Goal: Find specific page/section: Find specific page/section

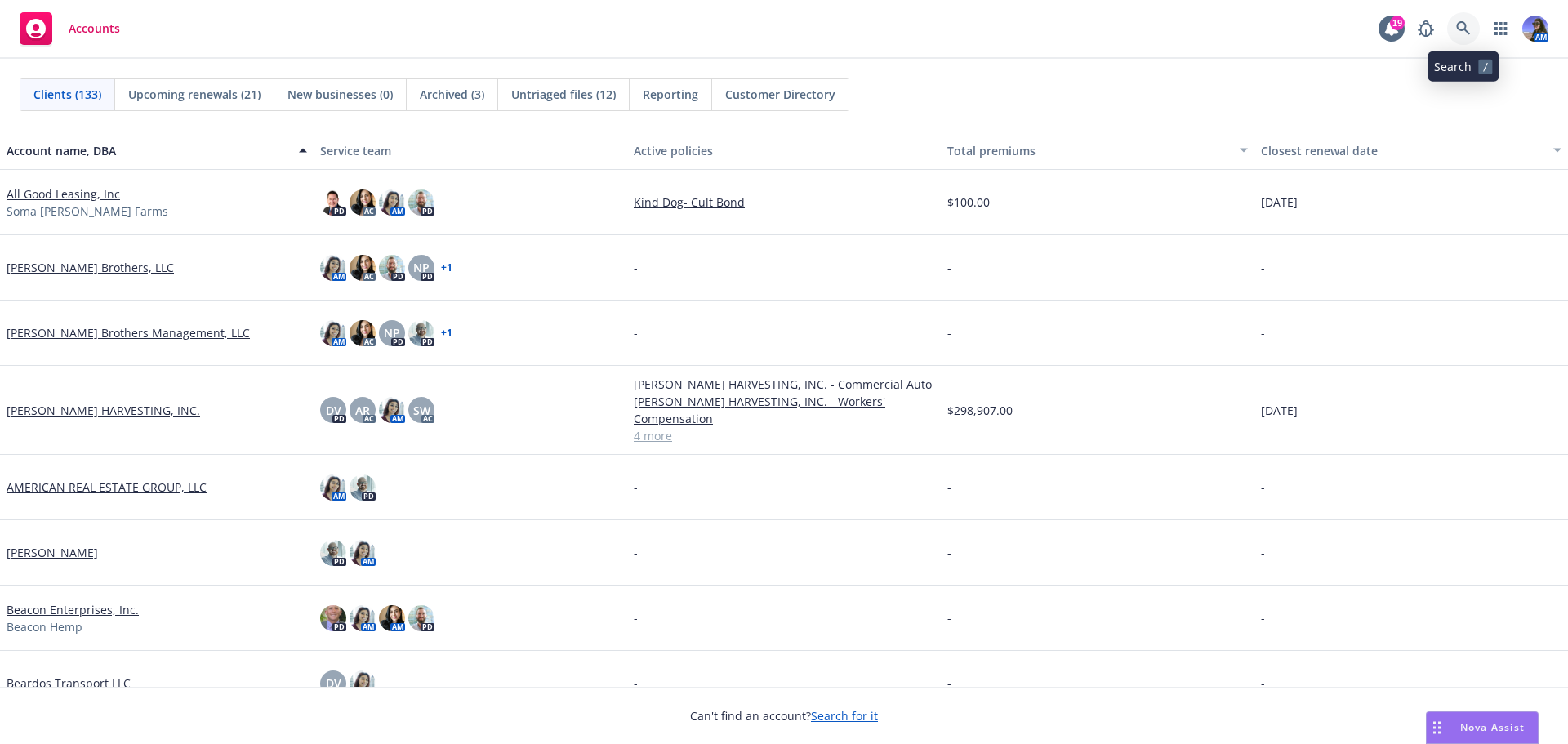
click at [1469, 36] on link at bounding box center [1463, 29] width 32 height 32
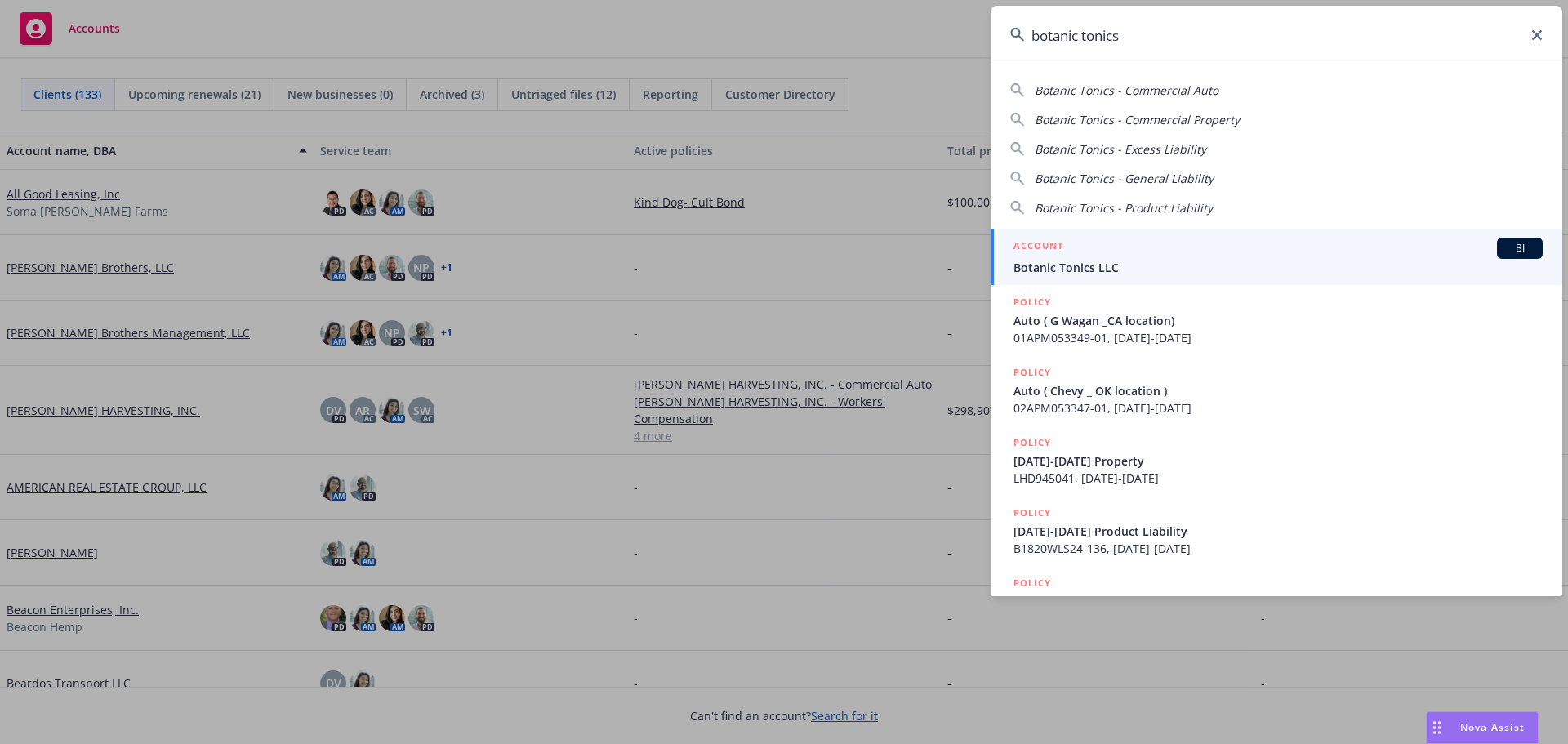
type input "botanic tonics"
click at [1113, 263] on span "Botanic Tonics LLC" at bounding box center [1278, 267] width 529 height 17
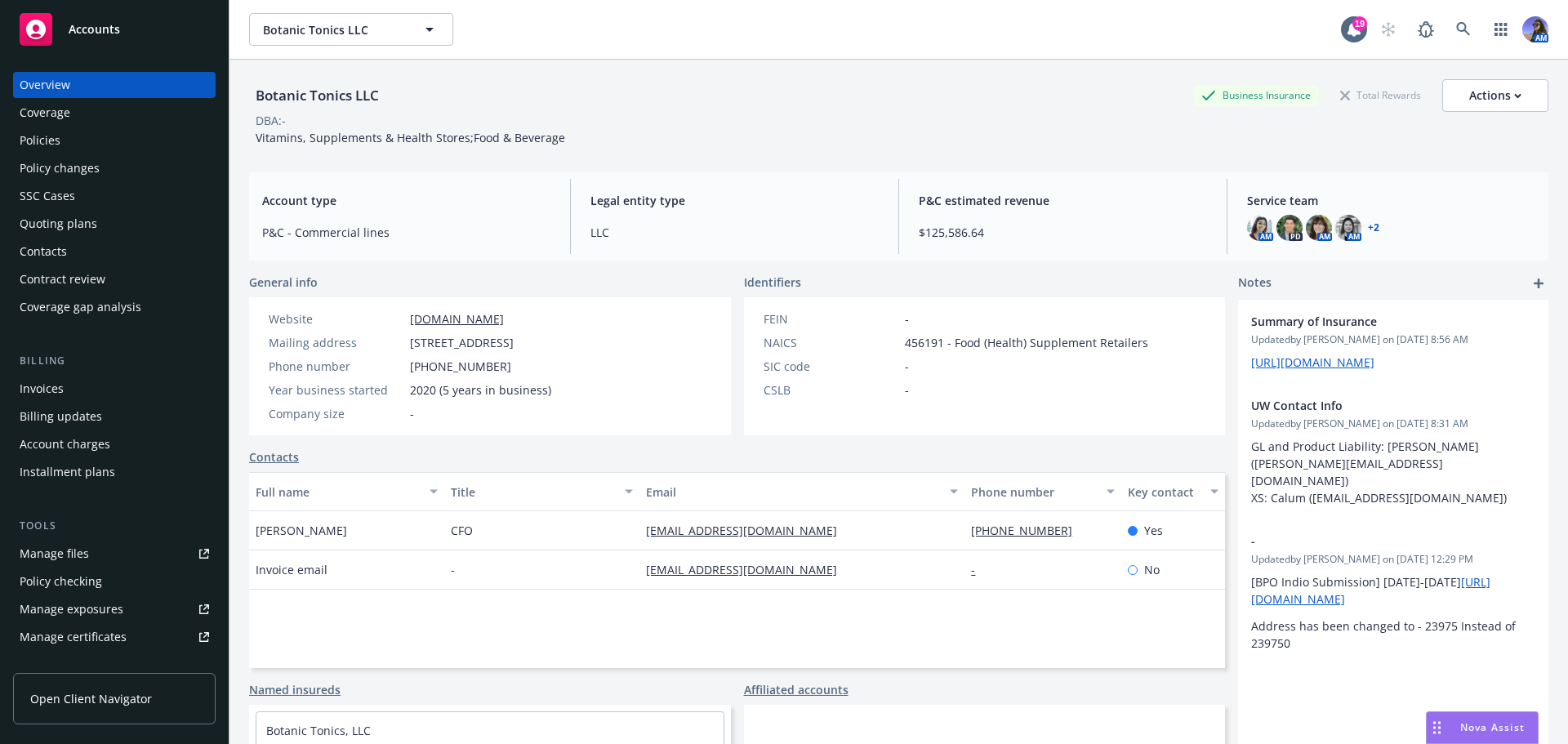
click at [48, 395] on div "Invoices" at bounding box center [41, 388] width 44 height 26
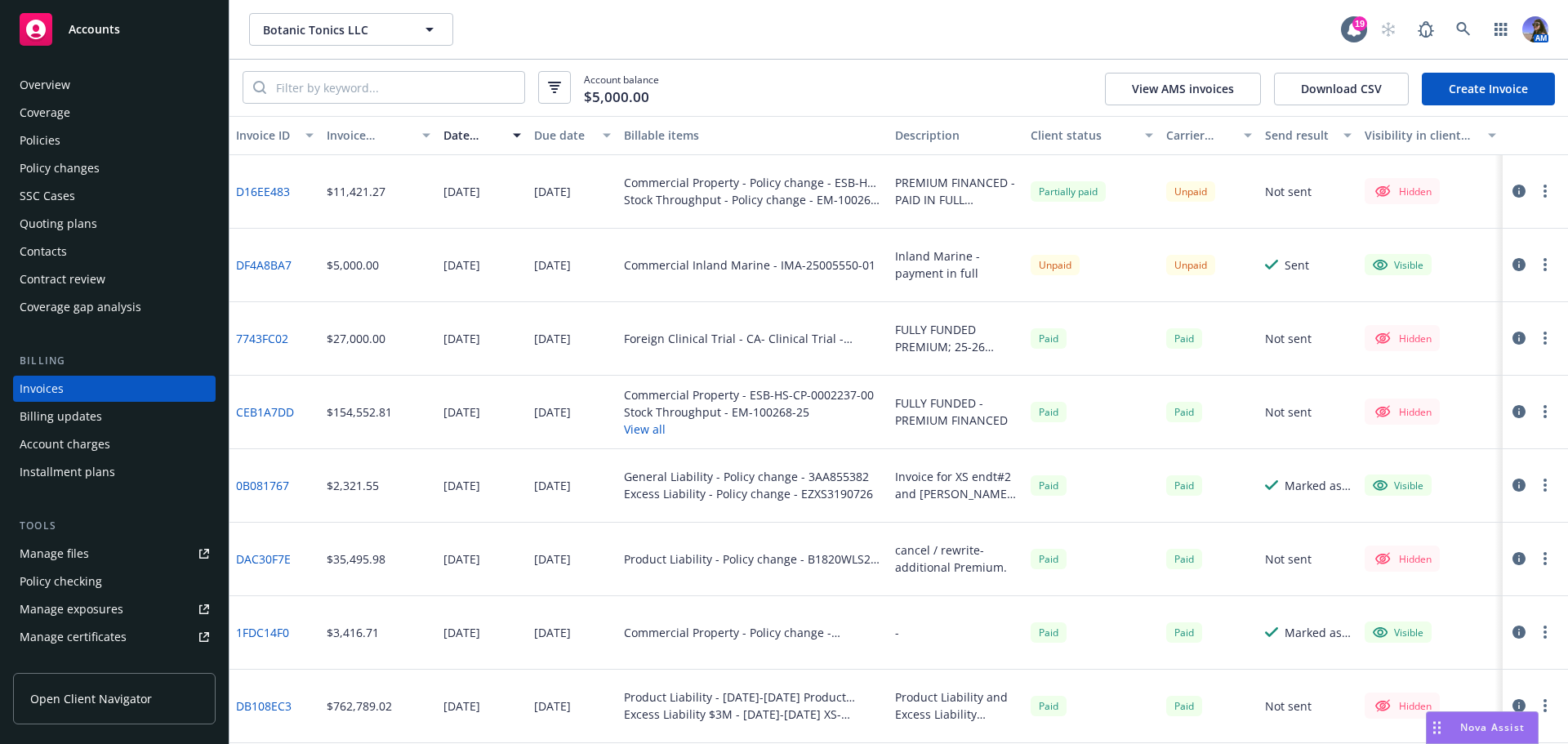
click at [247, 192] on link "D16EE483" at bounding box center [263, 191] width 54 height 17
click at [1463, 25] on icon at bounding box center [1463, 30] width 14 height 14
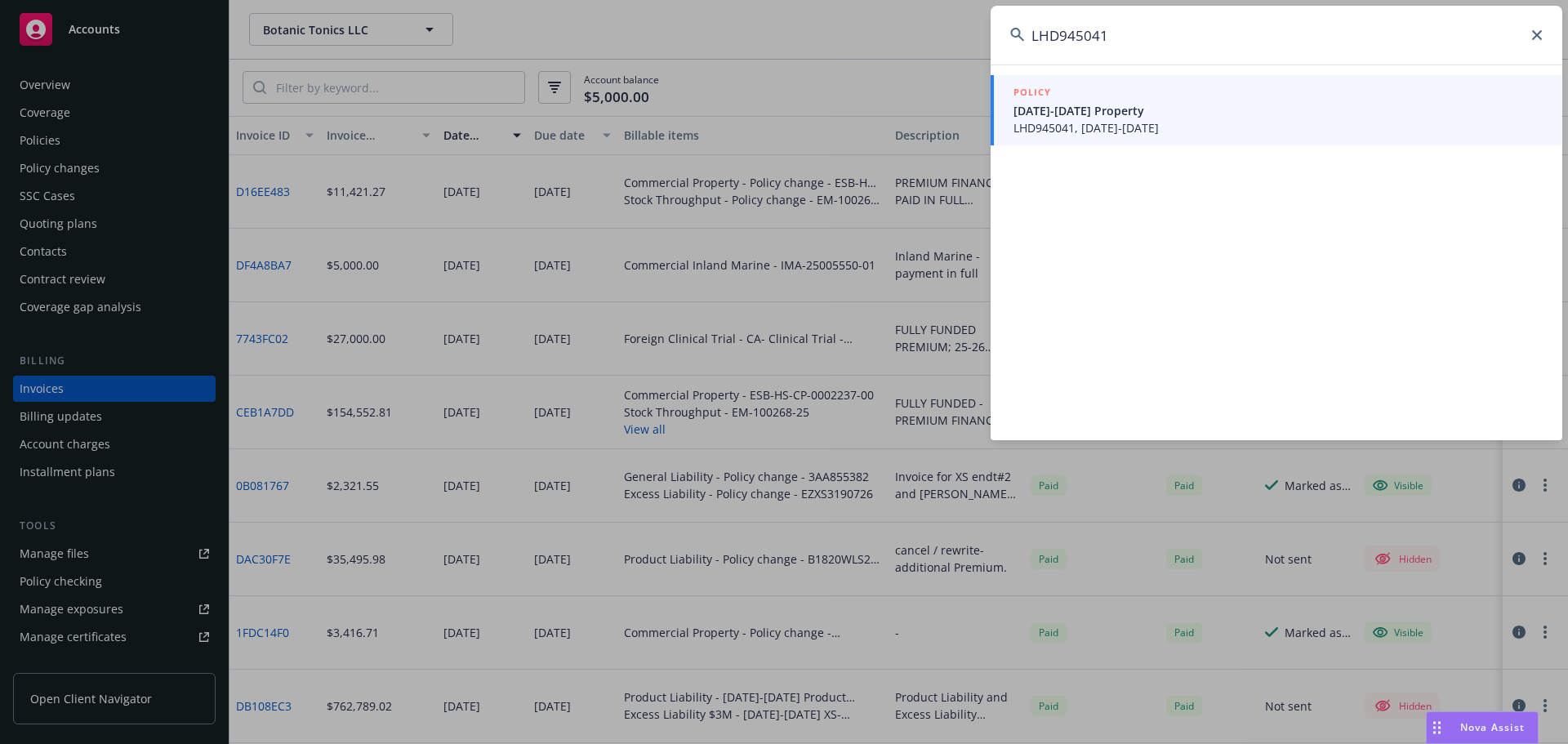
type input "LHD945041"
click at [1127, 116] on span "[DATE]-[DATE] Property" at bounding box center [1278, 110] width 529 height 17
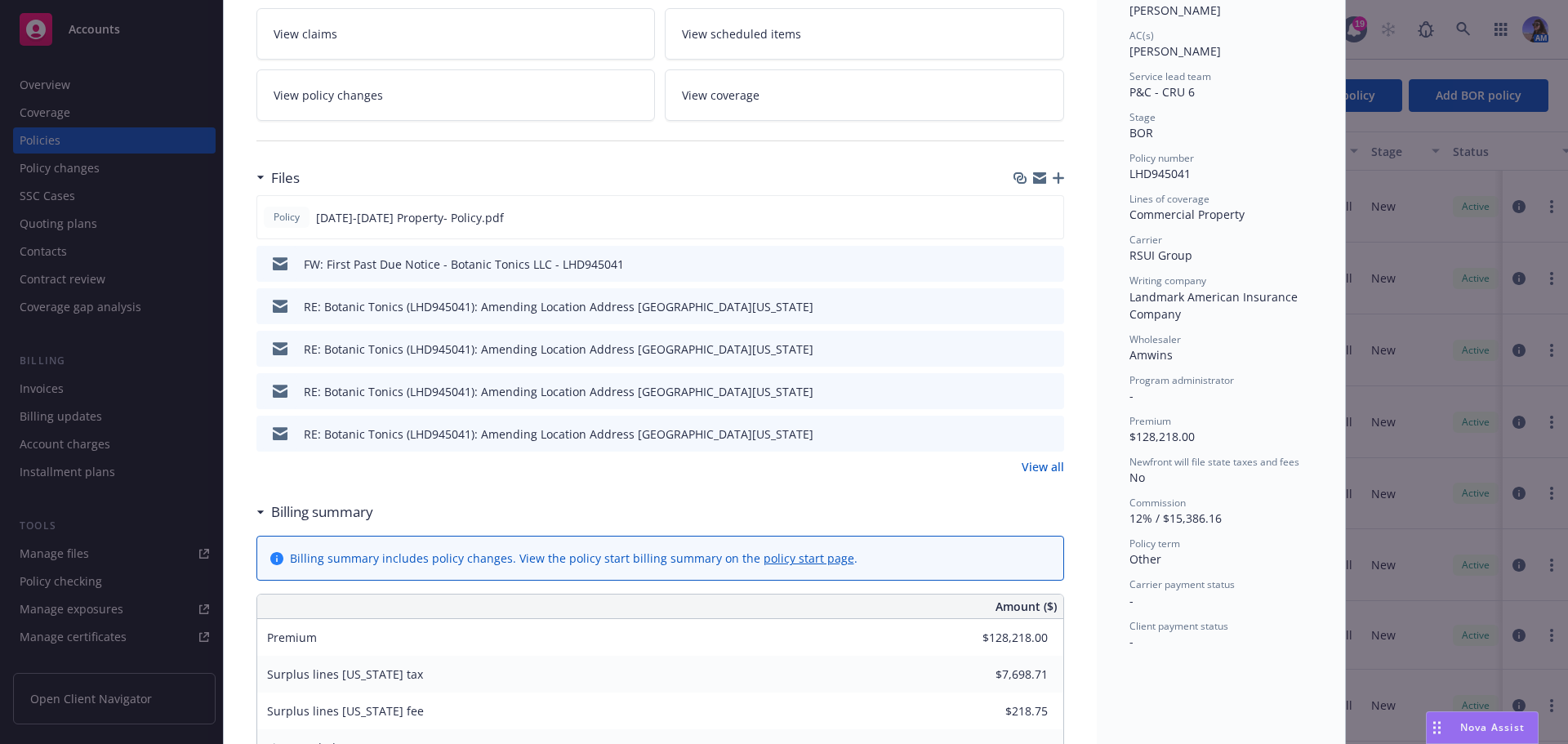
scroll to position [326, 0]
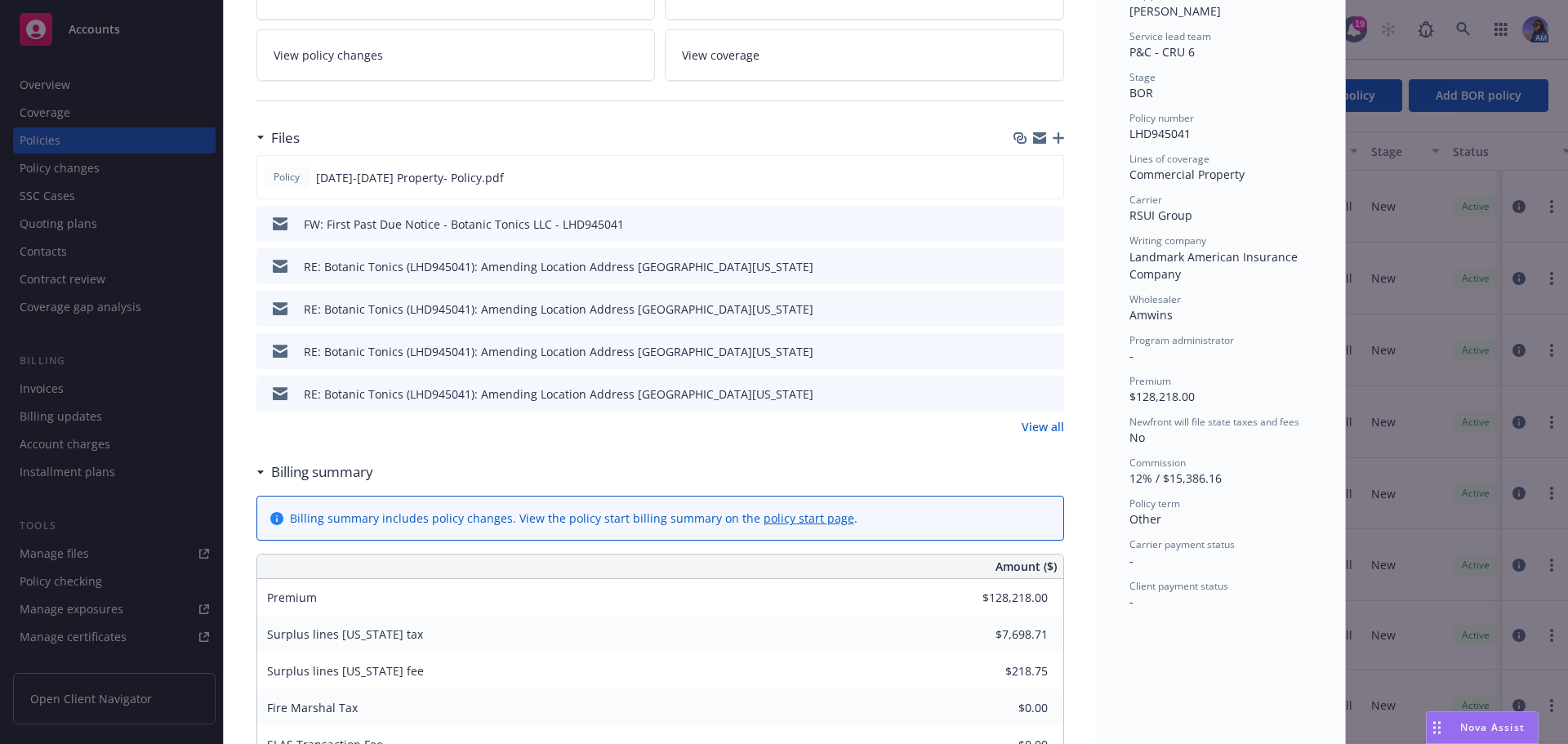
click at [239, 56] on div "Commercial Property - [DATE]-[DATE] Property Add internal notes here... View cl…" at bounding box center [660, 688] width 873 height 1839
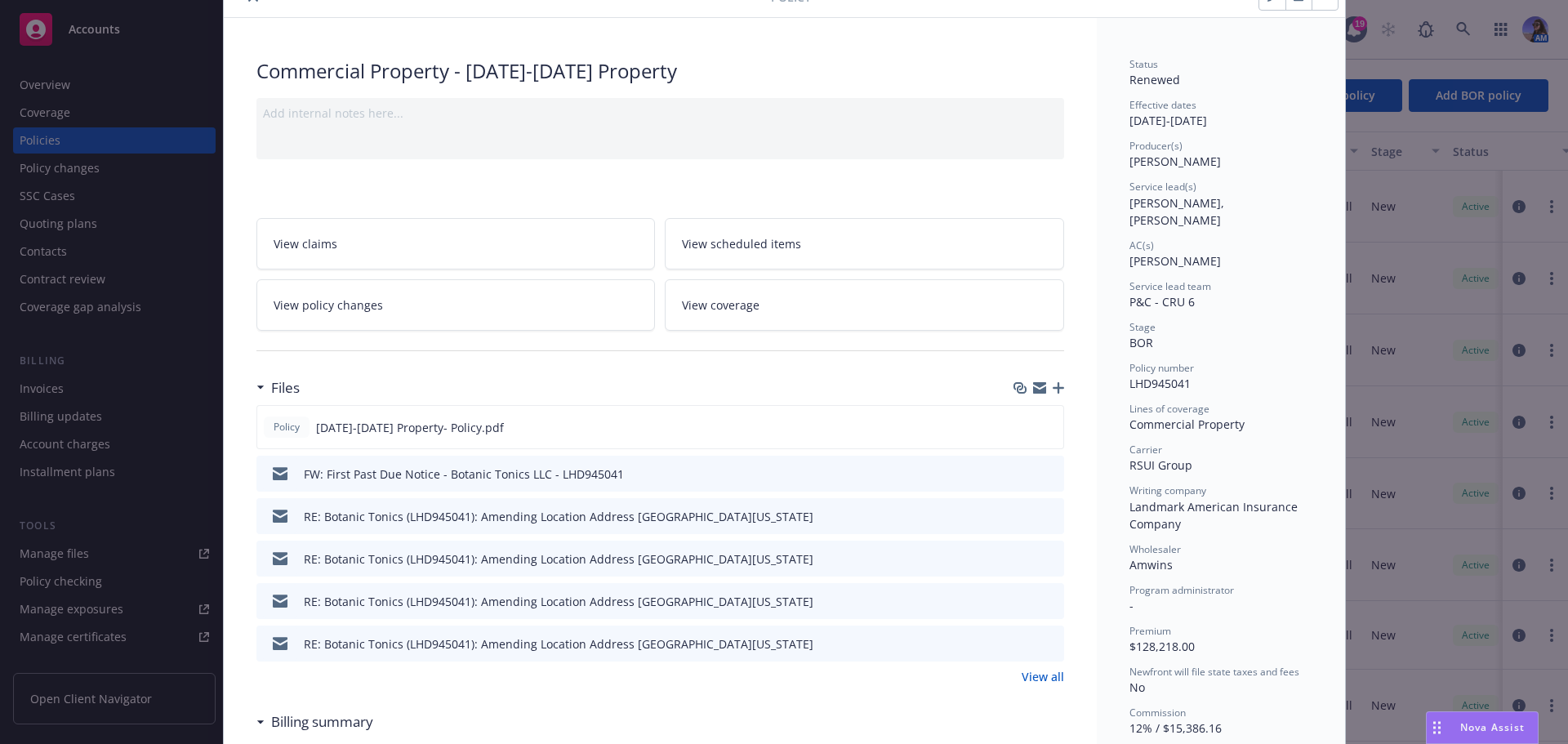
scroll to position [163, 0]
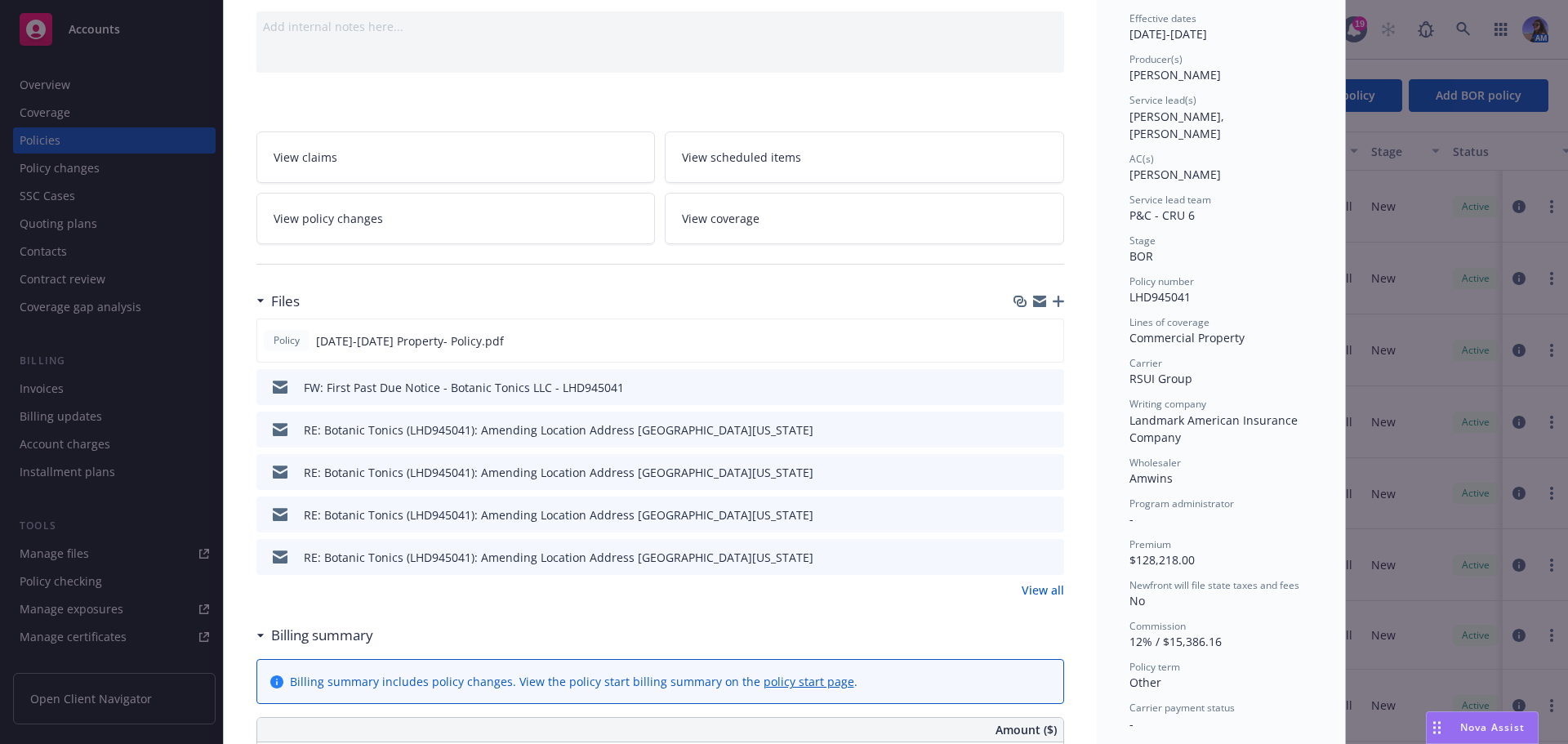
click at [1029, 592] on link "View all" at bounding box center [1042, 590] width 42 height 17
